Goal: Obtain resource: Obtain resource

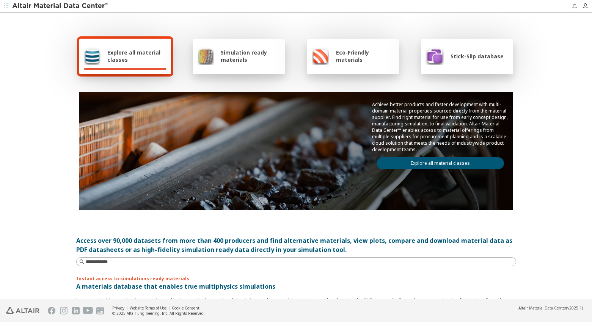
click at [410, 162] on link "Explore all material classes" at bounding box center [439, 163] width 127 height 12
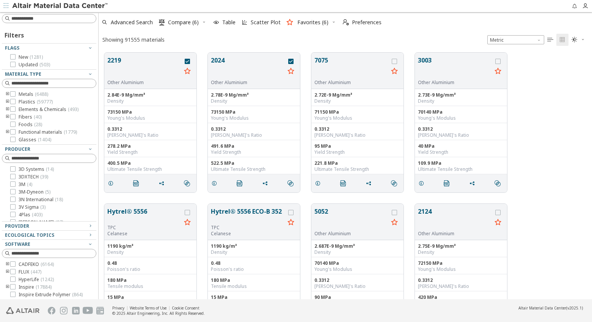
scroll to position [247, 487]
click at [129, 210] on button "Hytrel® 5556" at bounding box center [144, 216] width 74 height 18
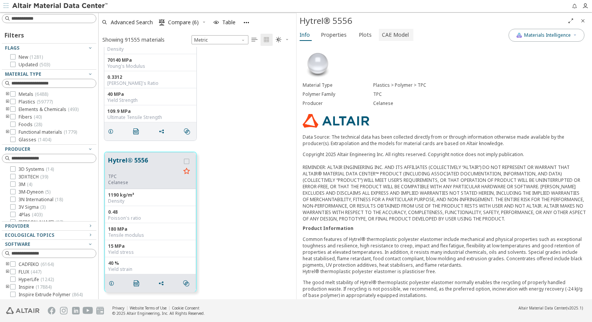
click at [392, 37] on span "CAE Model" at bounding box center [395, 35] width 27 height 12
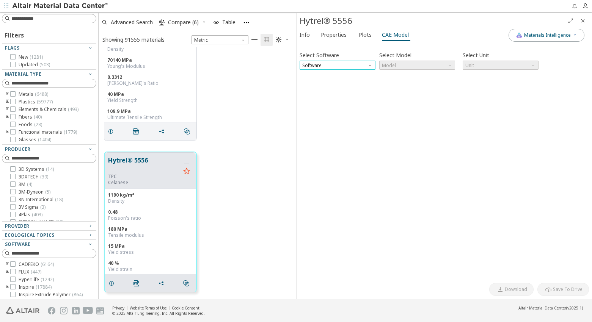
click at [353, 66] on span "Software" at bounding box center [337, 65] width 76 height 9
click at [329, 103] on span "Radioss" at bounding box center [337, 101] width 70 height 5
click at [406, 63] on span "Model" at bounding box center [417, 65] width 76 height 9
click at [400, 75] on span "Law1" at bounding box center [417, 74] width 70 height 5
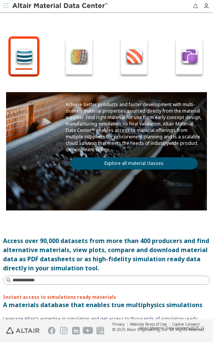
click at [113, 162] on link "Explore all material classes" at bounding box center [133, 163] width 127 height 12
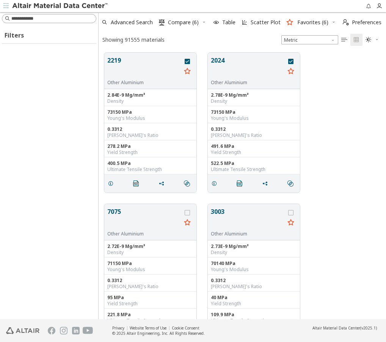
scroll to position [266, 282]
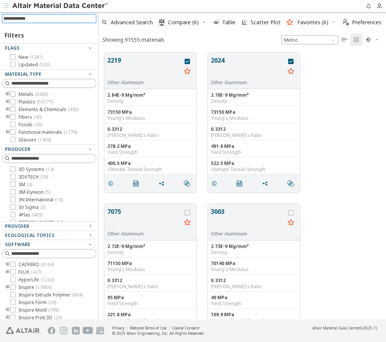
click at [32, 19] on input at bounding box center [49, 18] width 93 height 8
type input "****"
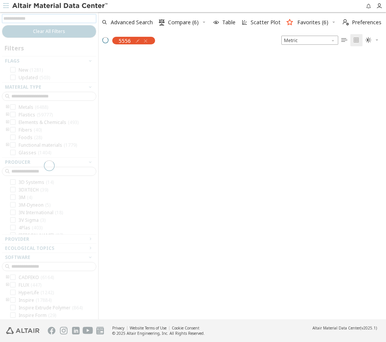
scroll to position [265, 282]
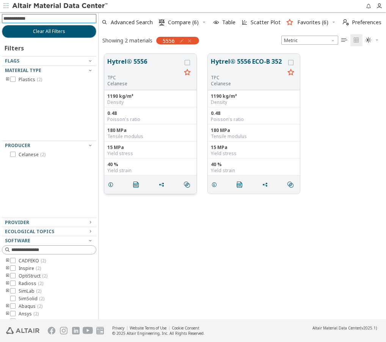
click at [124, 60] on button "Hytrel® 5556" at bounding box center [144, 66] width 74 height 18
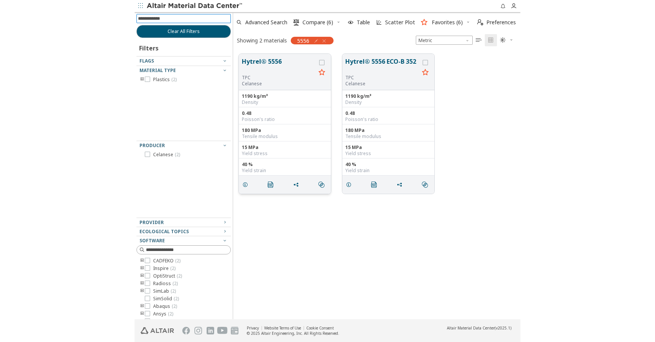
scroll to position [234, 89]
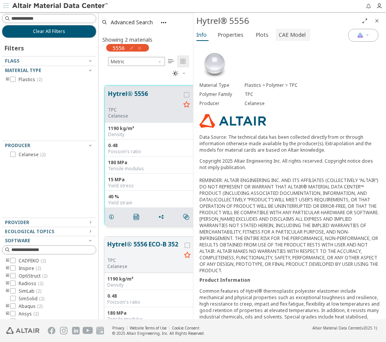
click at [212, 38] on span "CAE Model" at bounding box center [292, 35] width 27 height 12
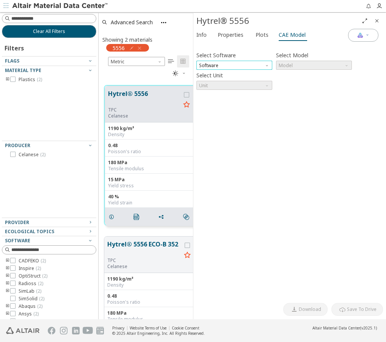
click at [212, 61] on span "Software" at bounding box center [234, 65] width 76 height 9
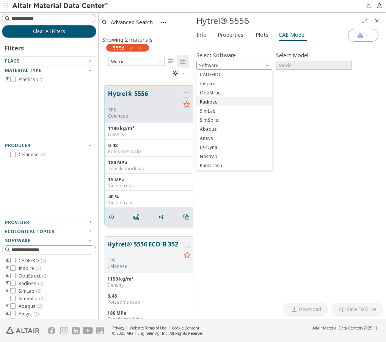
click at [212, 104] on span "Radioss" at bounding box center [234, 101] width 70 height 5
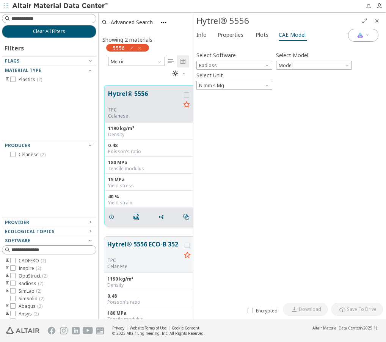
click at [212, 71] on div "Select Software Radioss Select Model Model Select Unit N mm s Mg" at bounding box center [289, 70] width 186 height 40
click at [212, 65] on span "Model" at bounding box center [314, 65] width 76 height 9
click at [212, 76] on span "Law1" at bounding box center [284, 75] width 11 height 6
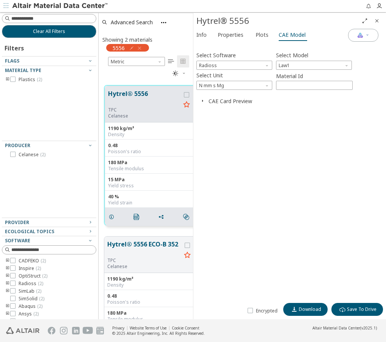
click at [212, 174] on div "Select Software Radioss Select Model Law1 Select Unit N mm s Mg Material Id ***…" at bounding box center [289, 172] width 186 height 253
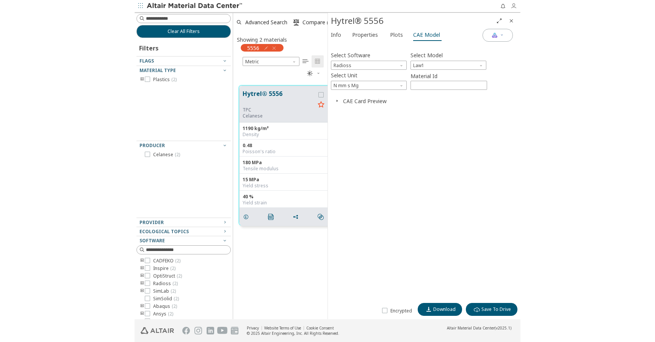
scroll to position [265, 223]
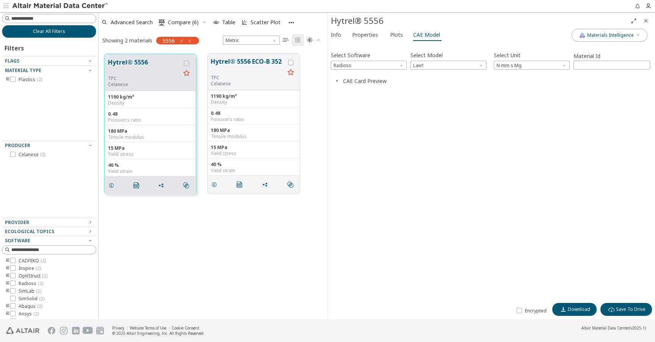
click at [212, 138] on div "Select Software Radioss Select Model Law1 Select Unit N mm s Mg Material Id ***…" at bounding box center [491, 172] width 321 height 253
click at [212, 177] on div "Select Software Radioss Select Model Law1 Select Unit N mm s Mg Material Id ***…" at bounding box center [491, 172] width 321 height 253
